Goal: Information Seeking & Learning: Check status

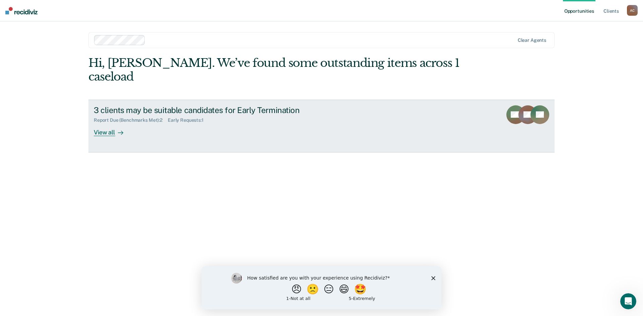
click at [93, 118] on link "3 clients may be suitable candidates for Early Termination Report Due (Benchmar…" at bounding box center [321, 126] width 466 height 53
